Goal: Task Accomplishment & Management: Manage account settings

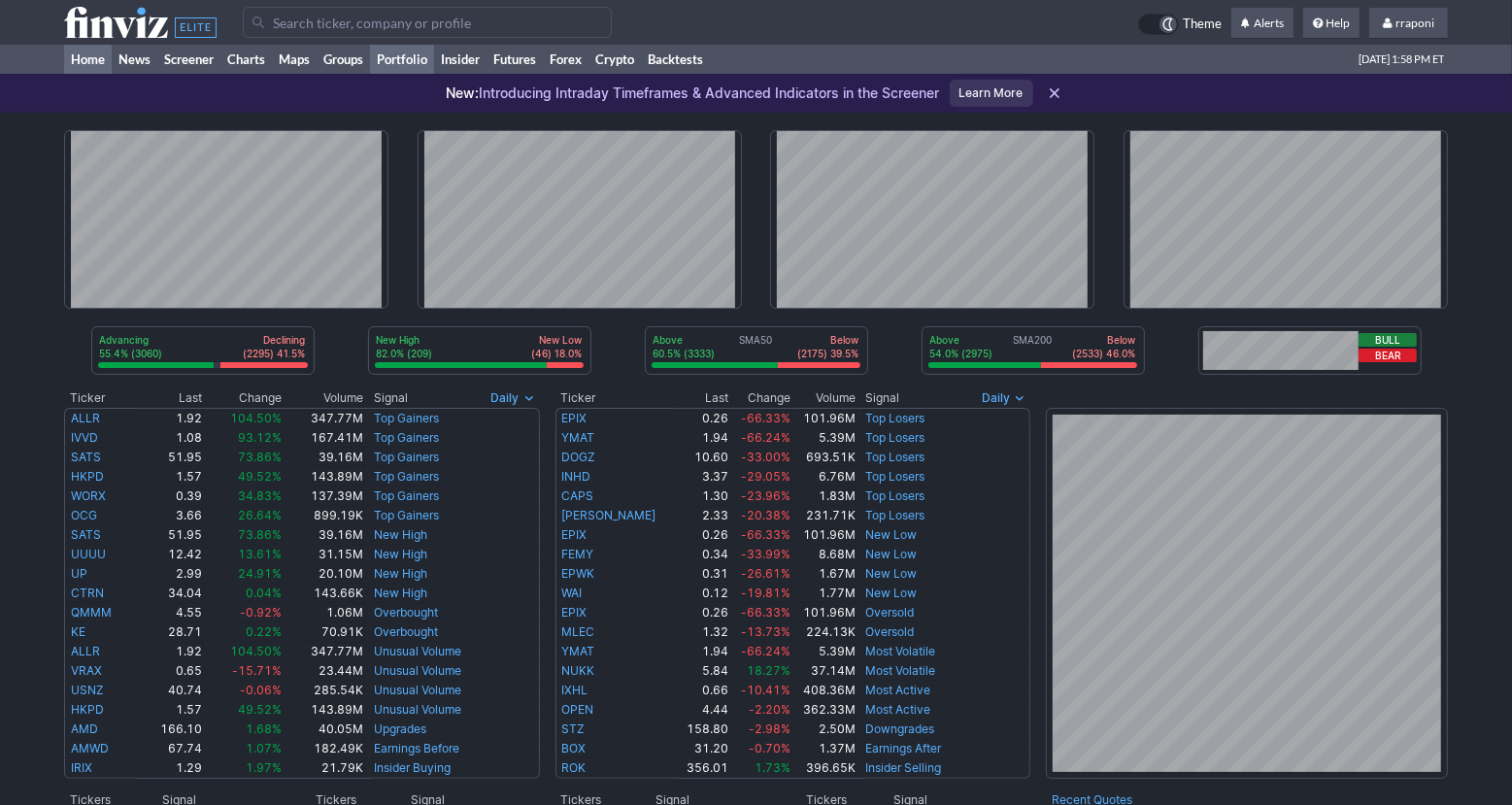
click at [417, 59] on link "Portfolio" at bounding box center [402, 60] width 65 height 29
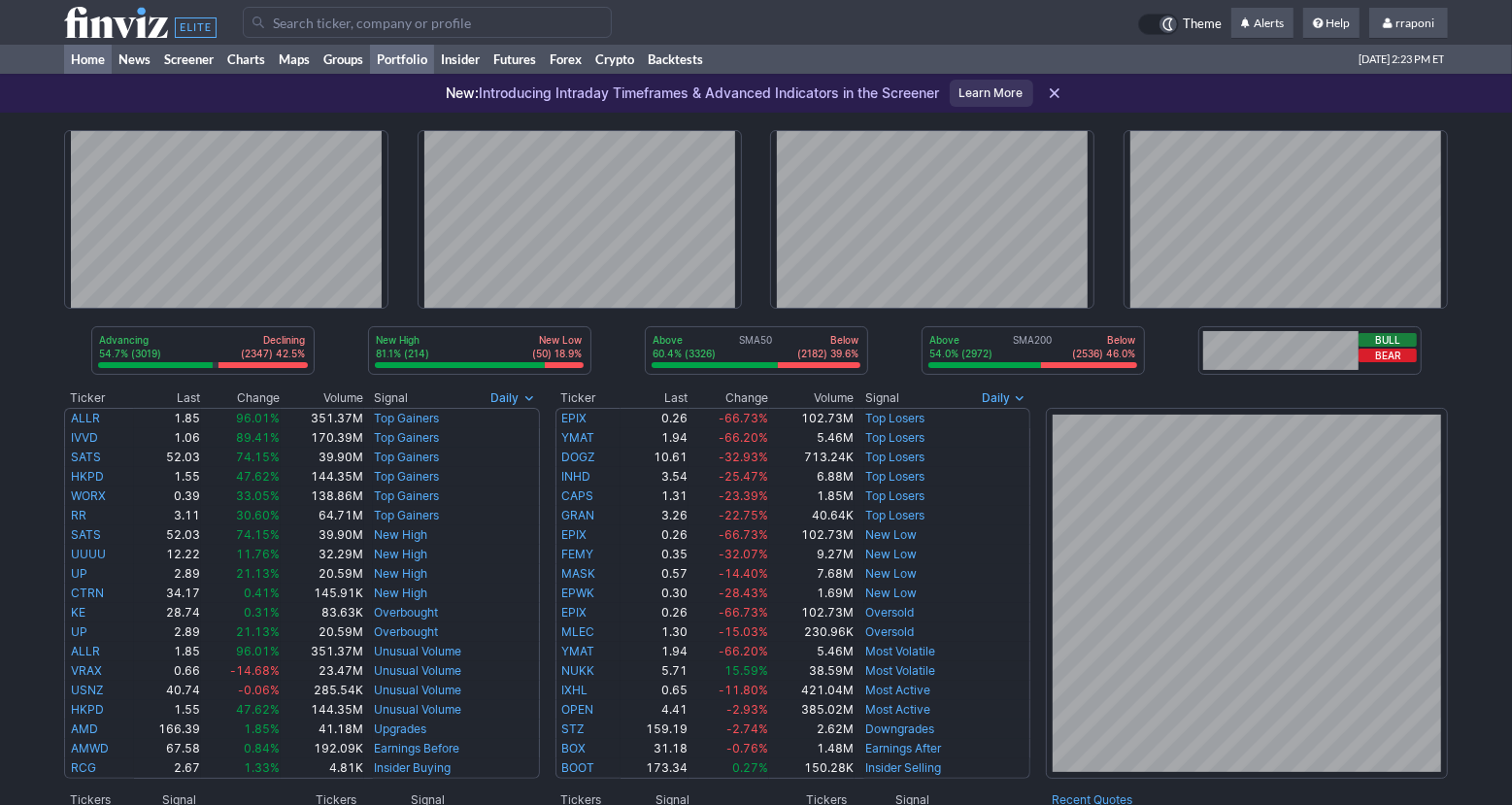
click at [416, 57] on link "Portfolio" at bounding box center [402, 60] width 65 height 29
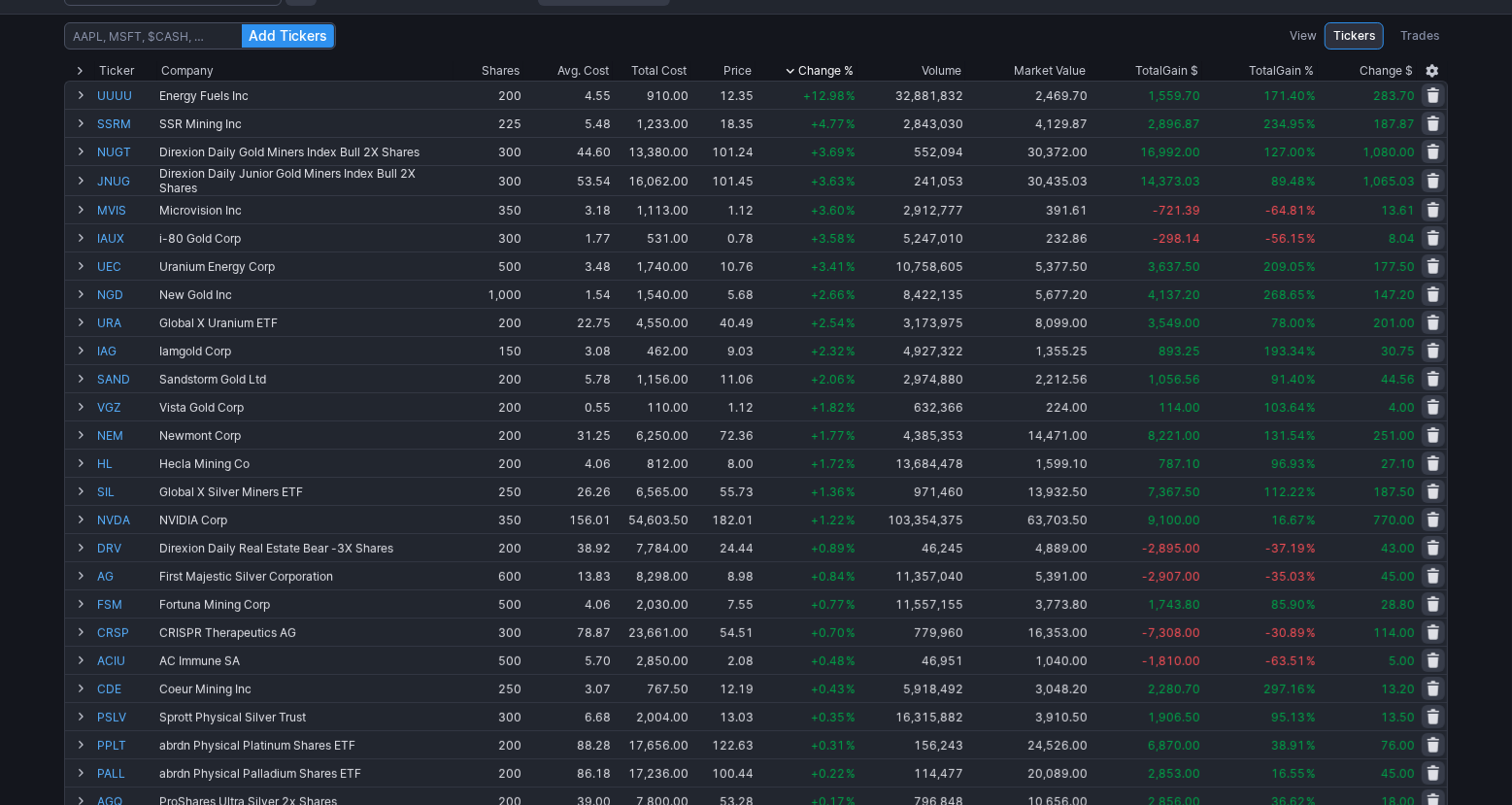
scroll to position [160, 0]
